Goal: Information Seeking & Learning: Learn about a topic

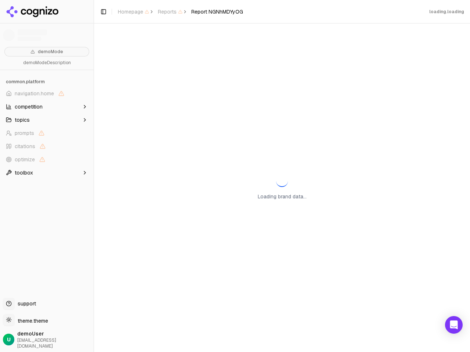
click at [47, 94] on span "navigation.home" at bounding box center [34, 93] width 39 height 7
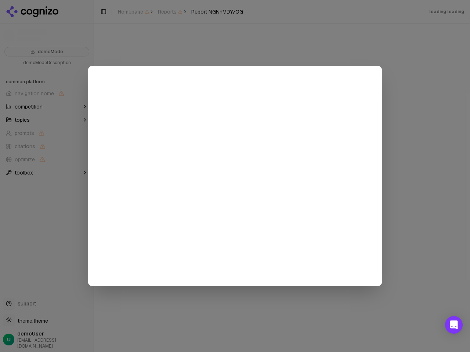
click at [47, 107] on div at bounding box center [235, 176] width 470 height 352
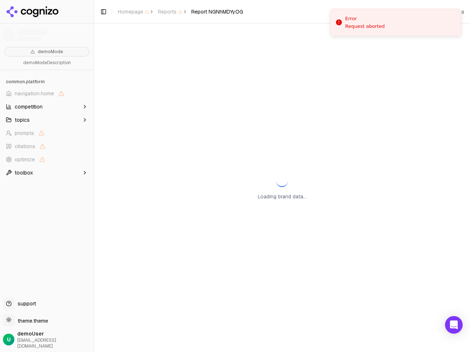
click at [47, 120] on button "topics" at bounding box center [47, 120] width 88 height 12
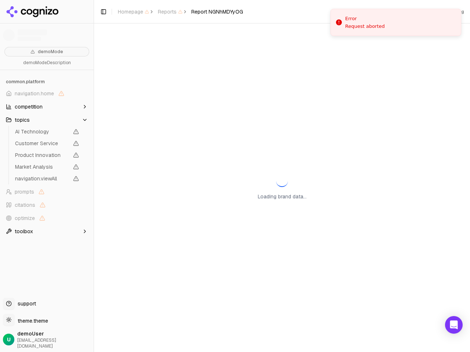
click at [47, 133] on span "AI Technology" at bounding box center [42, 131] width 54 height 7
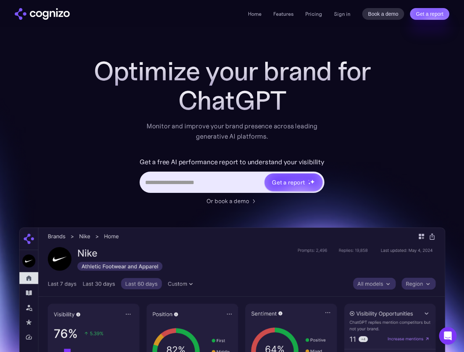
click at [429, 14] on link "Get a report" at bounding box center [429, 14] width 39 height 12
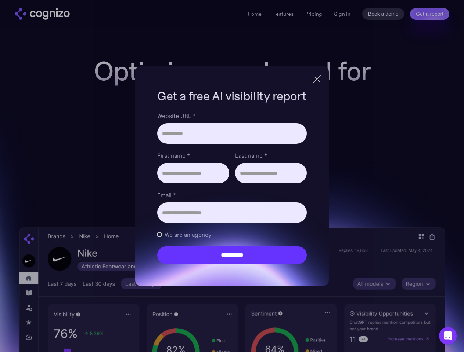
click at [293, 182] on input "Last name *" at bounding box center [271, 173] width 72 height 21
click at [447, 336] on icon "Open Intercom Messenger" at bounding box center [448, 336] width 8 height 9
